Goal: Task Accomplishment & Management: Complete application form

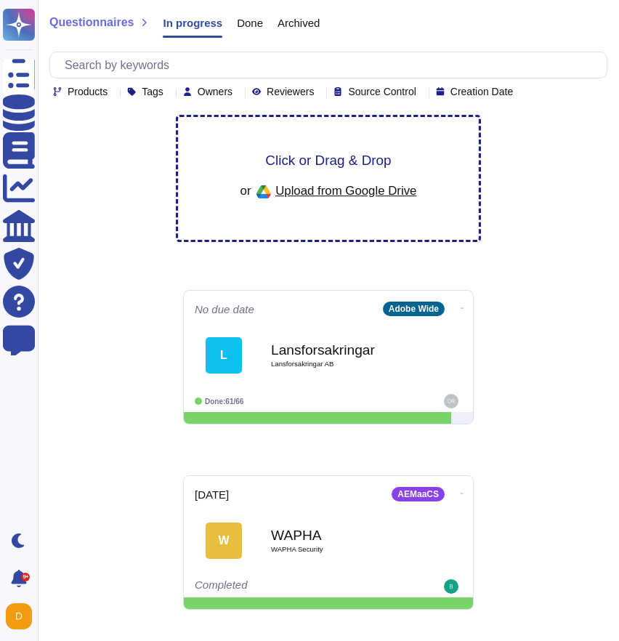
click at [339, 148] on div "Click or Drag & Drop or Upload from Google Drive" at bounding box center [328, 178] width 301 height 123
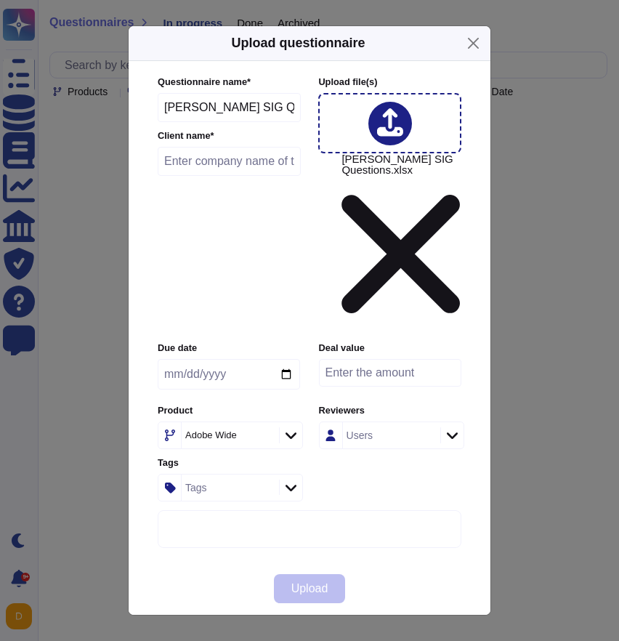
click at [219, 176] on input "text" at bounding box center [229, 161] width 143 height 29
click at [233, 176] on input "text" at bounding box center [229, 161] width 143 height 29
paste input "Massachussetts Financial Services"
type input "Massachussetts Financial Services"
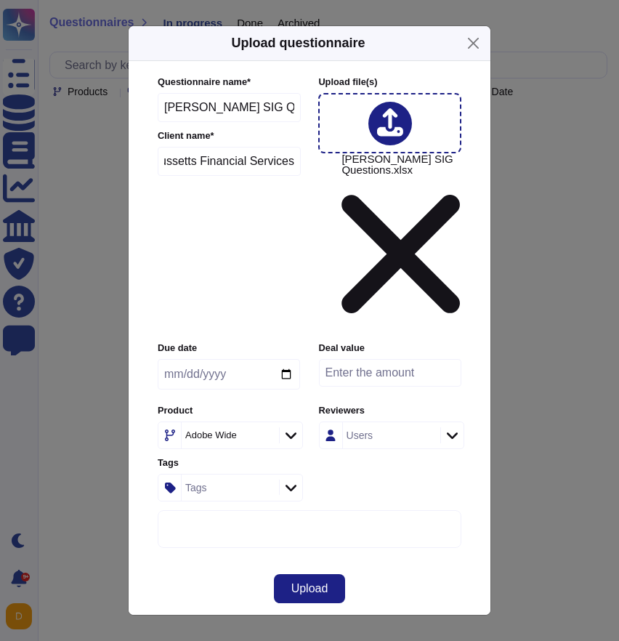
scroll to position [0, 0]
click at [226, 430] on div "Adobe Wide" at bounding box center [211, 434] width 52 height 9
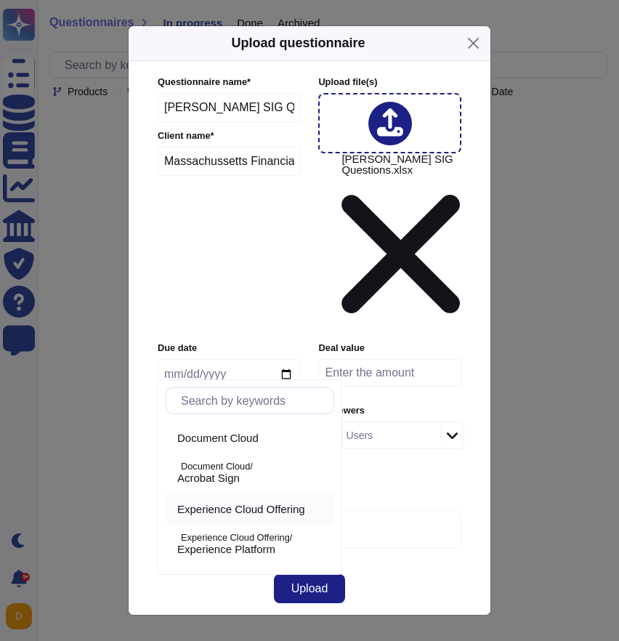
scroll to position [11, 0]
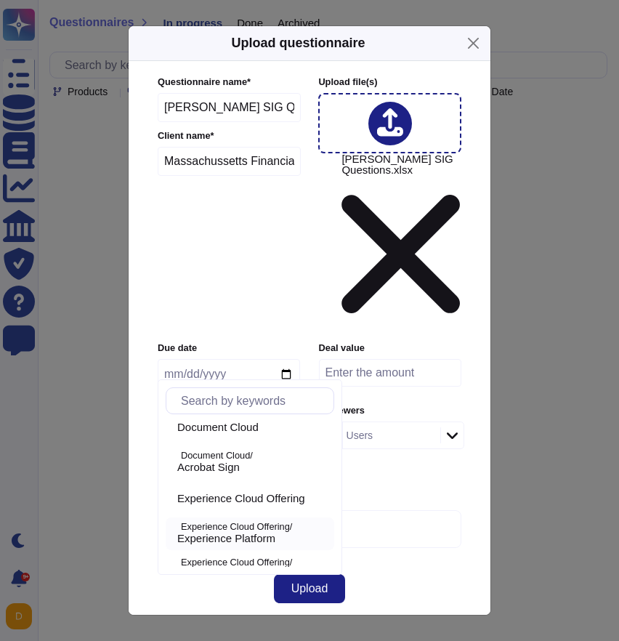
click at [245, 524] on p "Experience Cloud Offering/" at bounding box center [254, 526] width 147 height 9
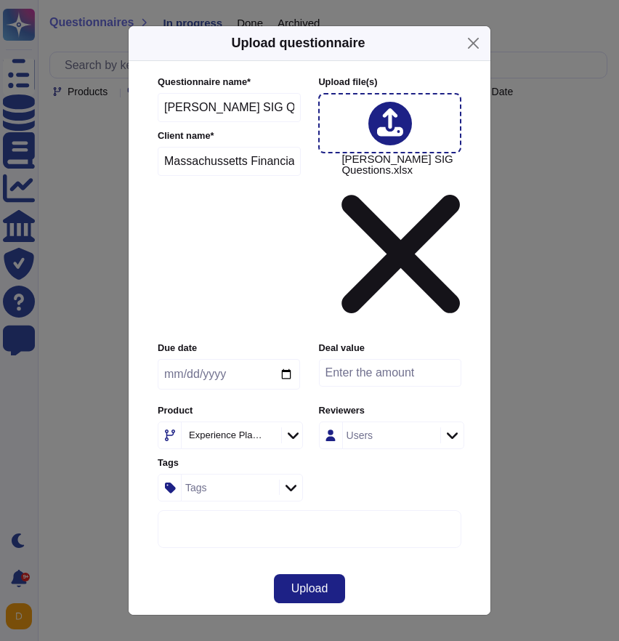
click at [245, 422] on div "Experience Platform" at bounding box center [230, 435] width 96 height 26
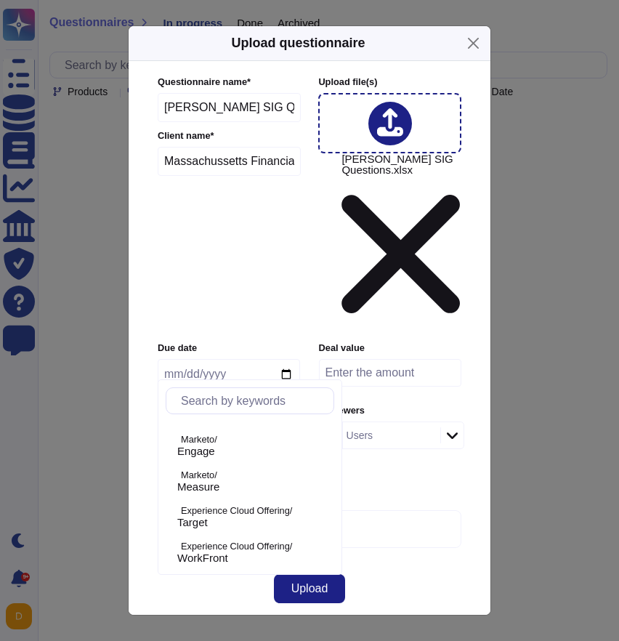
scroll to position [706, 0]
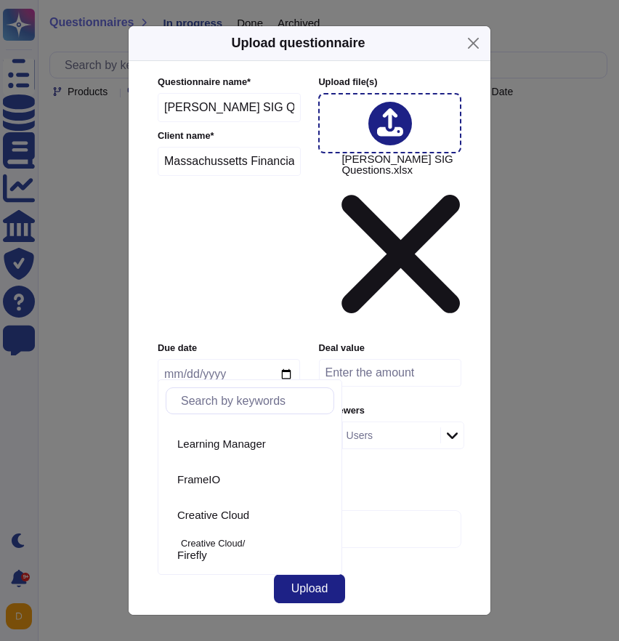
click at [304, 360] on div "Due date Deal value Product Experience Platform Reviewers Users Tags Tags" at bounding box center [310, 420] width 304 height 159
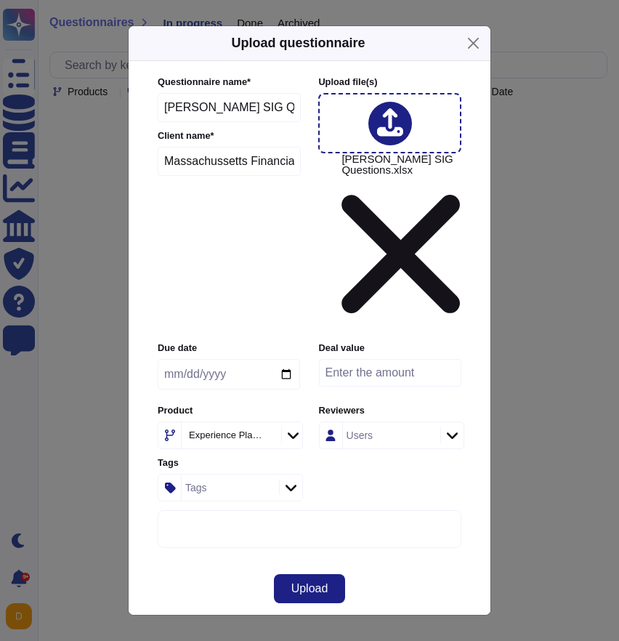
click at [299, 482] on icon at bounding box center [406, 621] width 279 height 279
click at [289, 574] on button "Upload" at bounding box center [310, 588] width 72 height 29
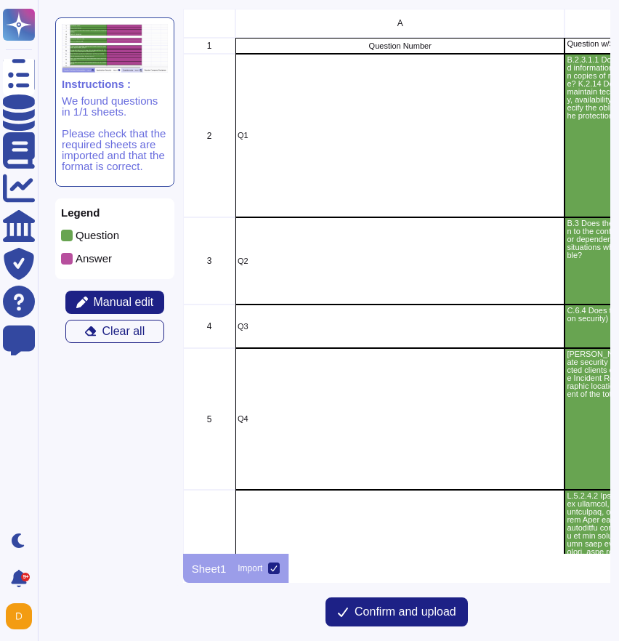
scroll to position [545, 427]
